Goal: Task Accomplishment & Management: Use online tool/utility

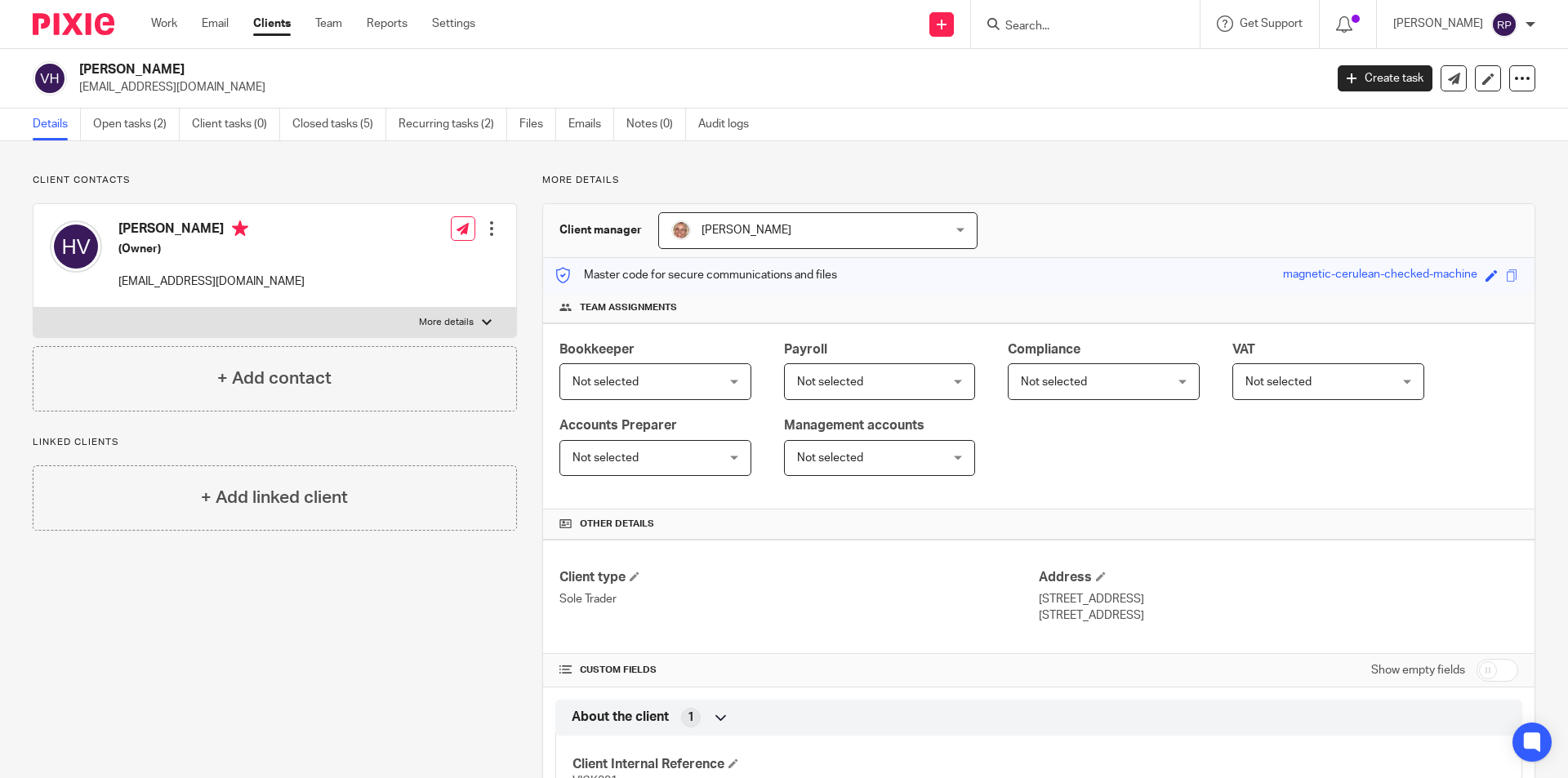
click at [398, 322] on label "More details" at bounding box center [275, 322] width 483 height 29
click at [34, 308] on input "More details" at bounding box center [33, 307] width 1 height 1
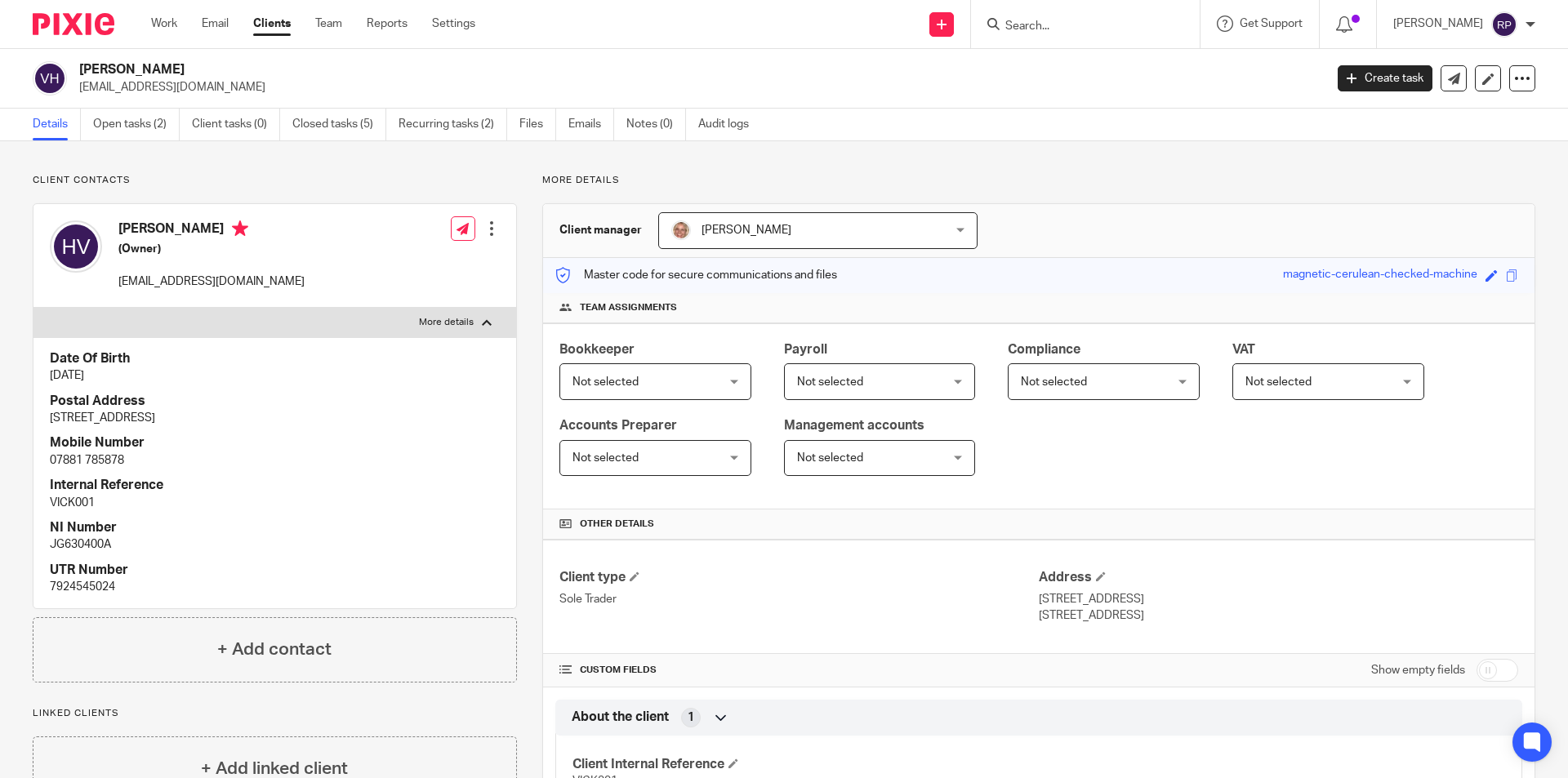
click at [395, 324] on label "More details" at bounding box center [275, 322] width 483 height 29
click at [34, 308] on input "More details" at bounding box center [33, 307] width 1 height 1
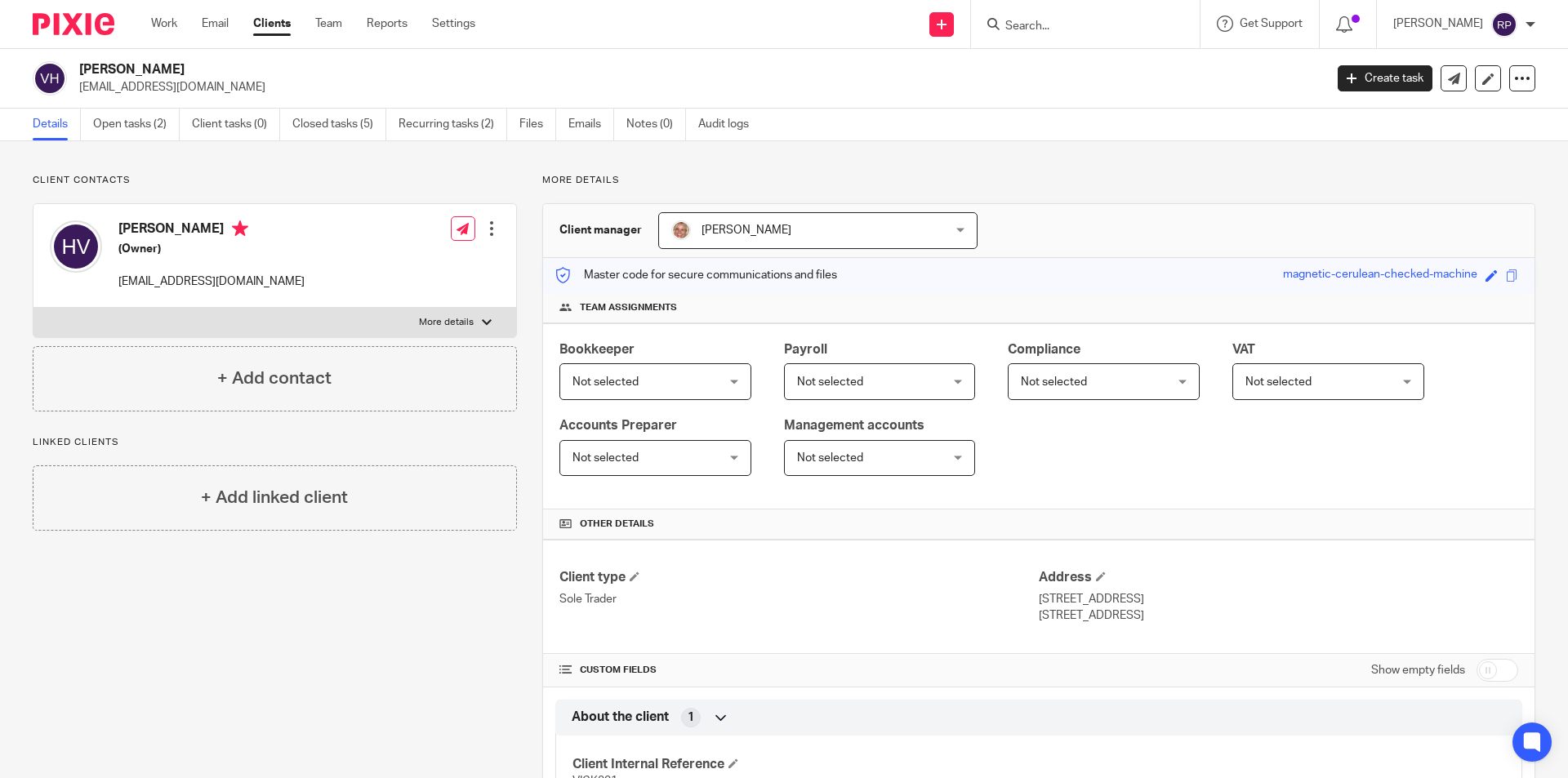
click at [365, 321] on label "More details" at bounding box center [275, 322] width 483 height 29
click at [34, 308] on input "More details" at bounding box center [33, 307] width 1 height 1
checkbox input "true"
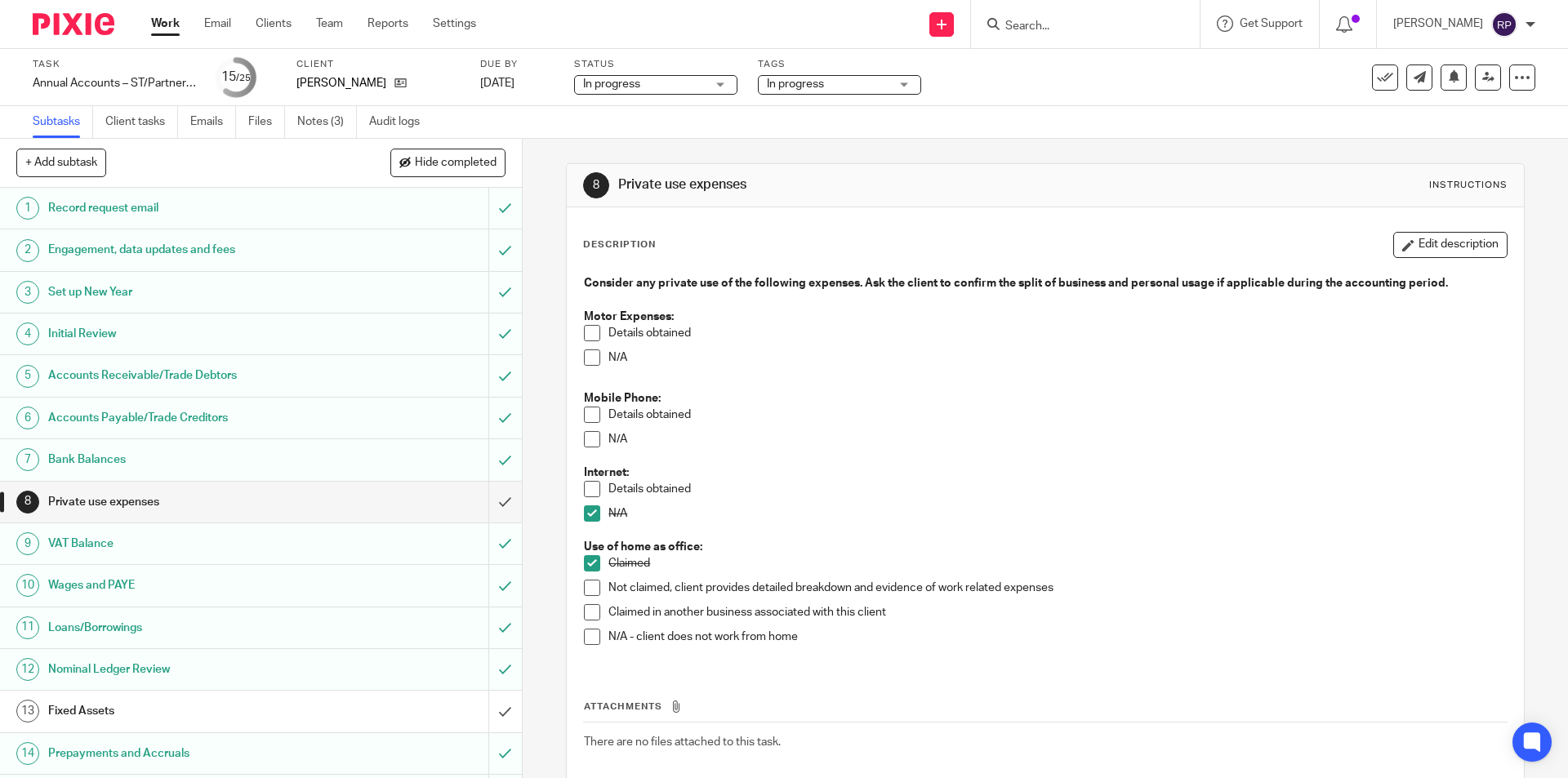
click at [589, 354] on span at bounding box center [592, 357] width 16 height 16
click at [584, 413] on span at bounding box center [592, 414] width 16 height 16
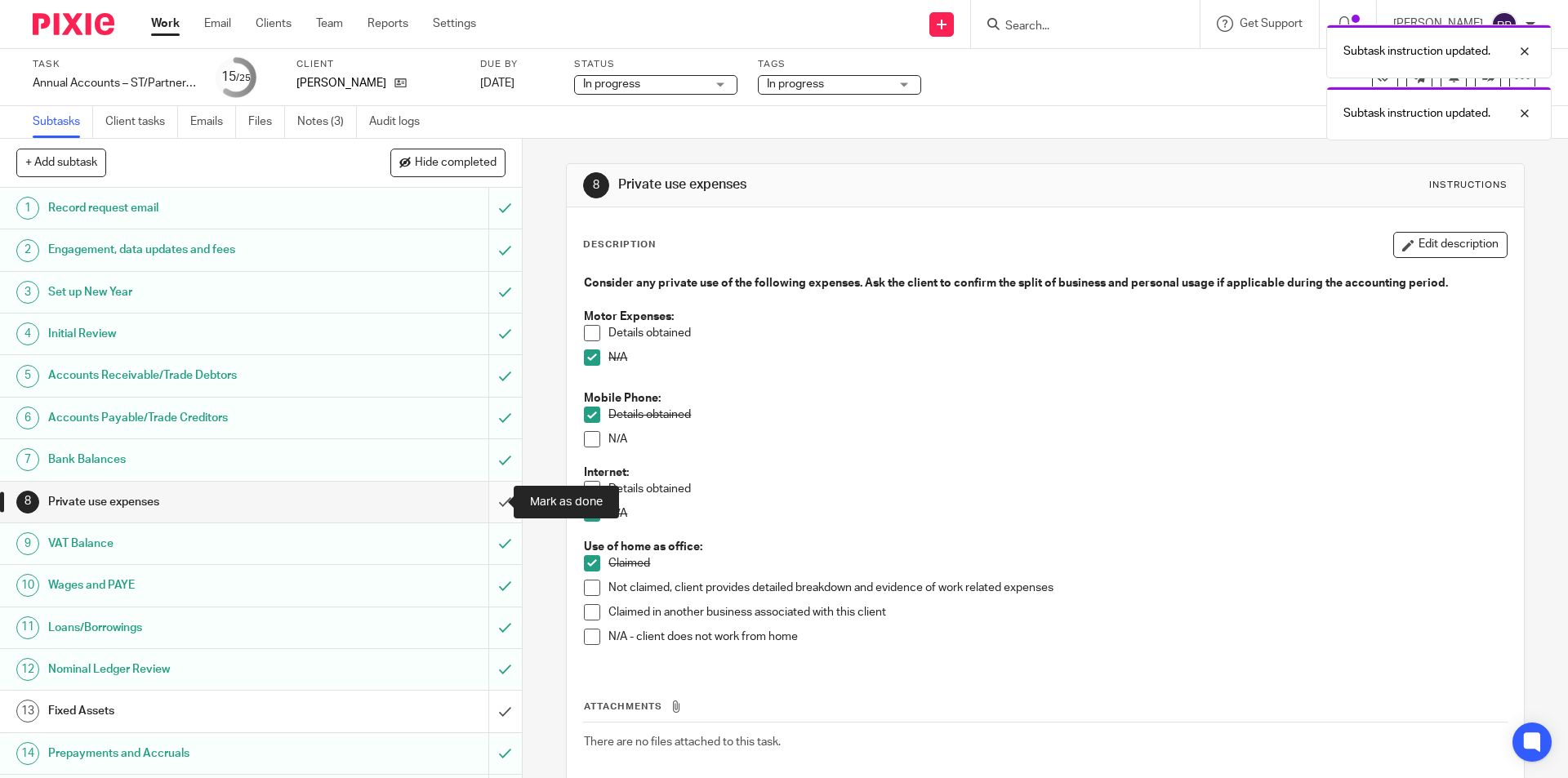
click at [485, 492] on input "submit" at bounding box center [260, 503] width 521 height 41
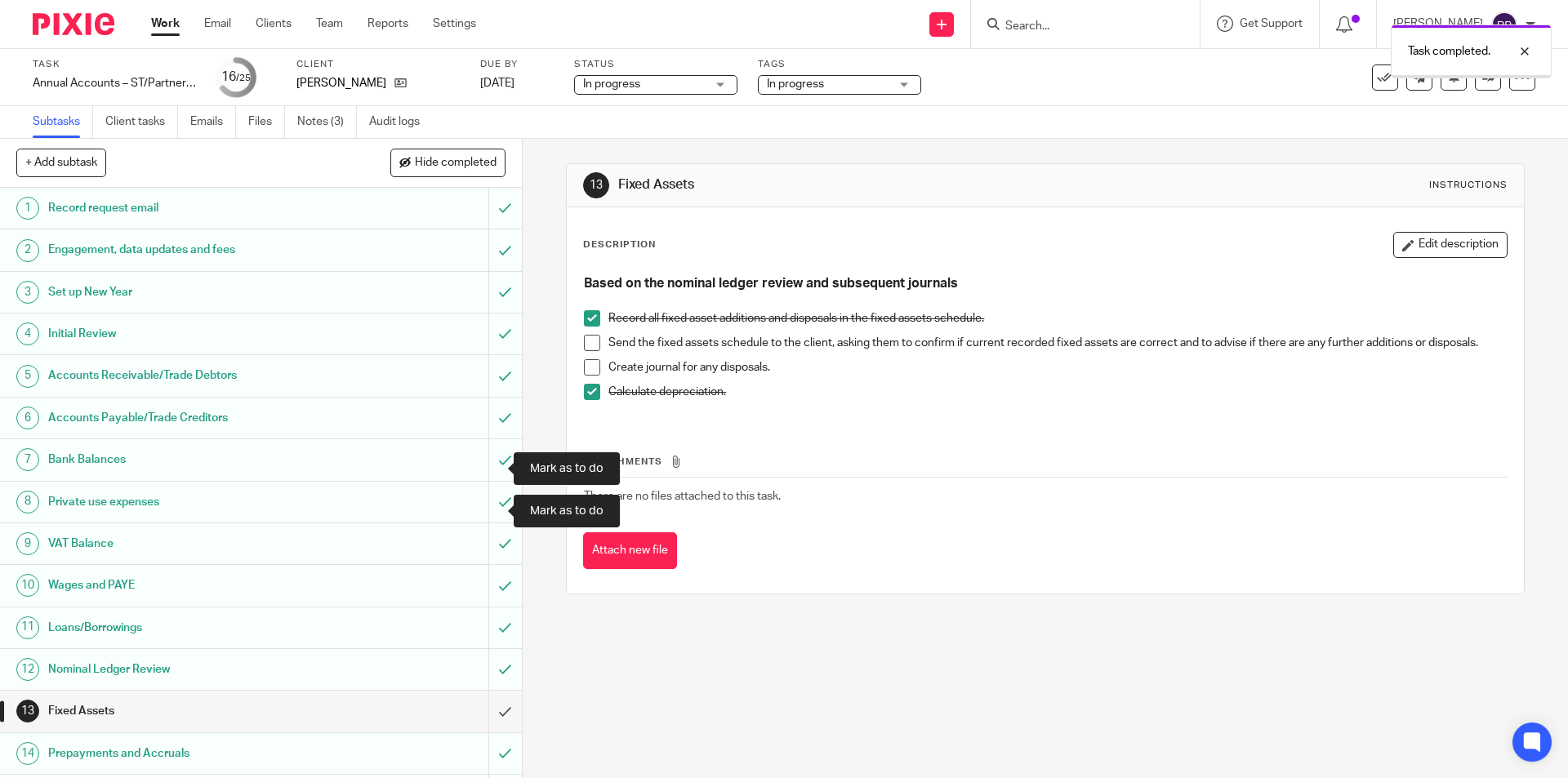
scroll to position [327, 0]
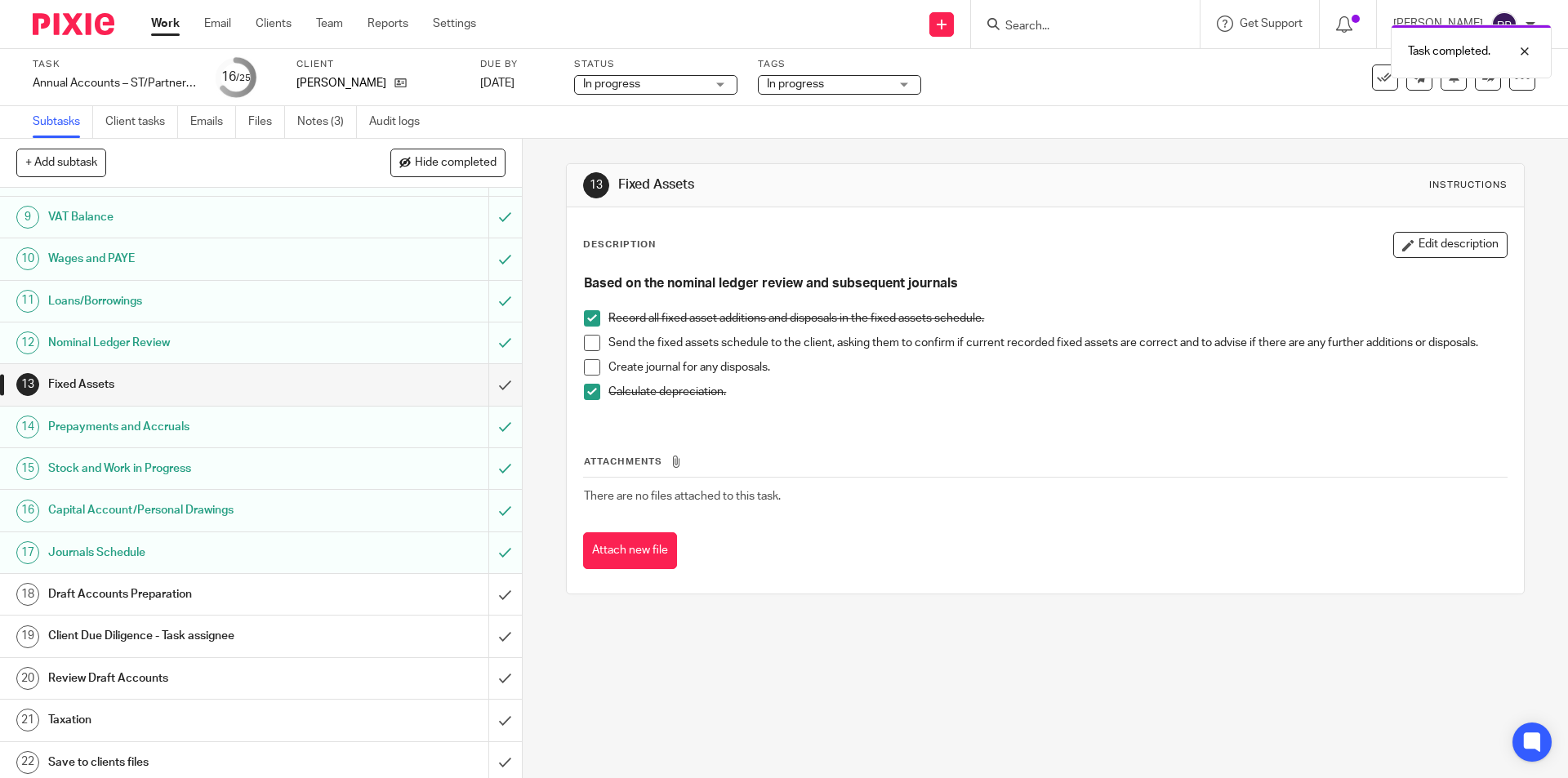
click at [585, 341] on span at bounding box center [592, 343] width 16 height 16
click at [590, 370] on span at bounding box center [592, 367] width 16 height 16
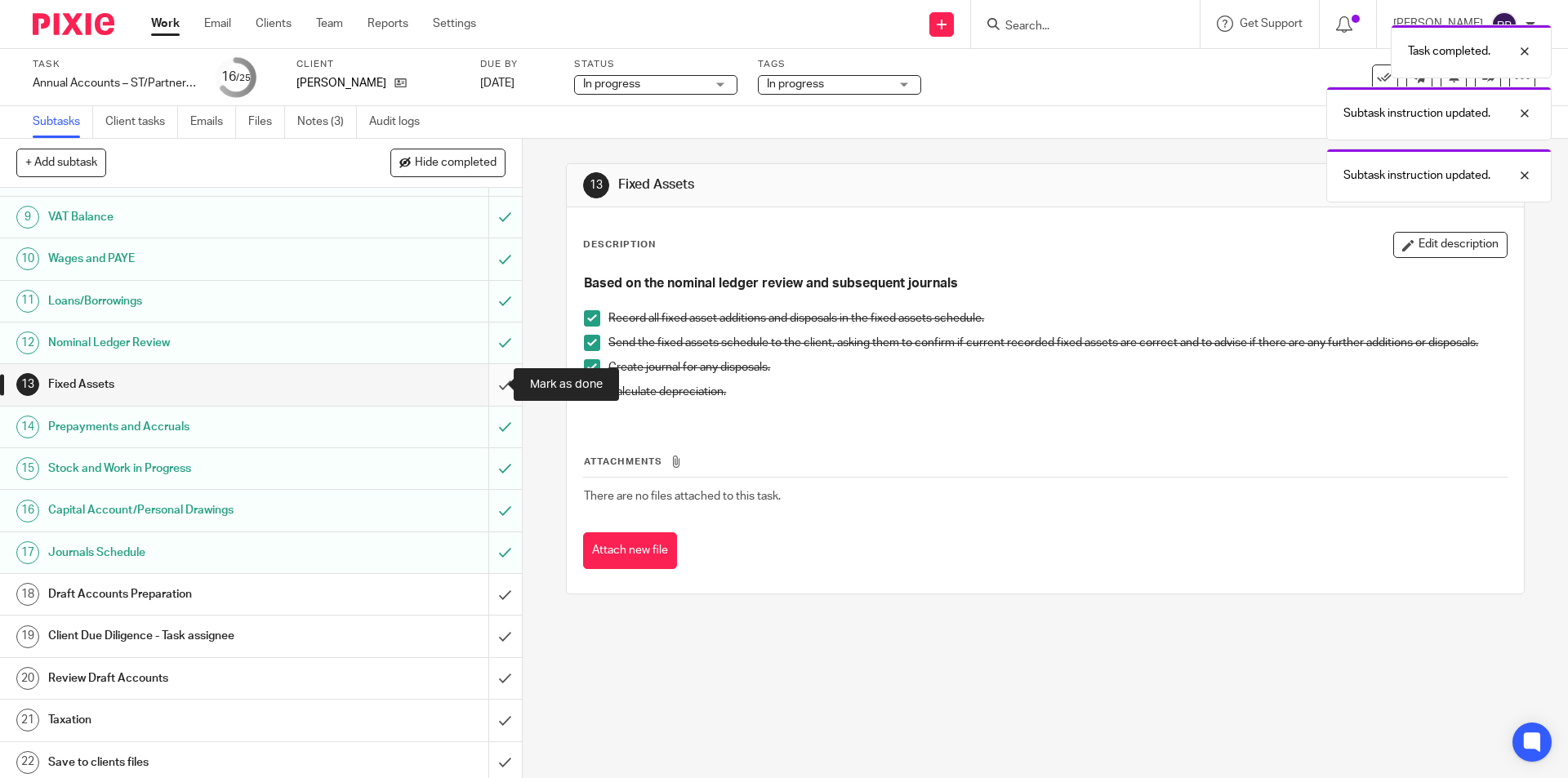
click at [494, 376] on input "submit" at bounding box center [260, 385] width 521 height 41
